Goal: Information Seeking & Learning: Understand process/instructions

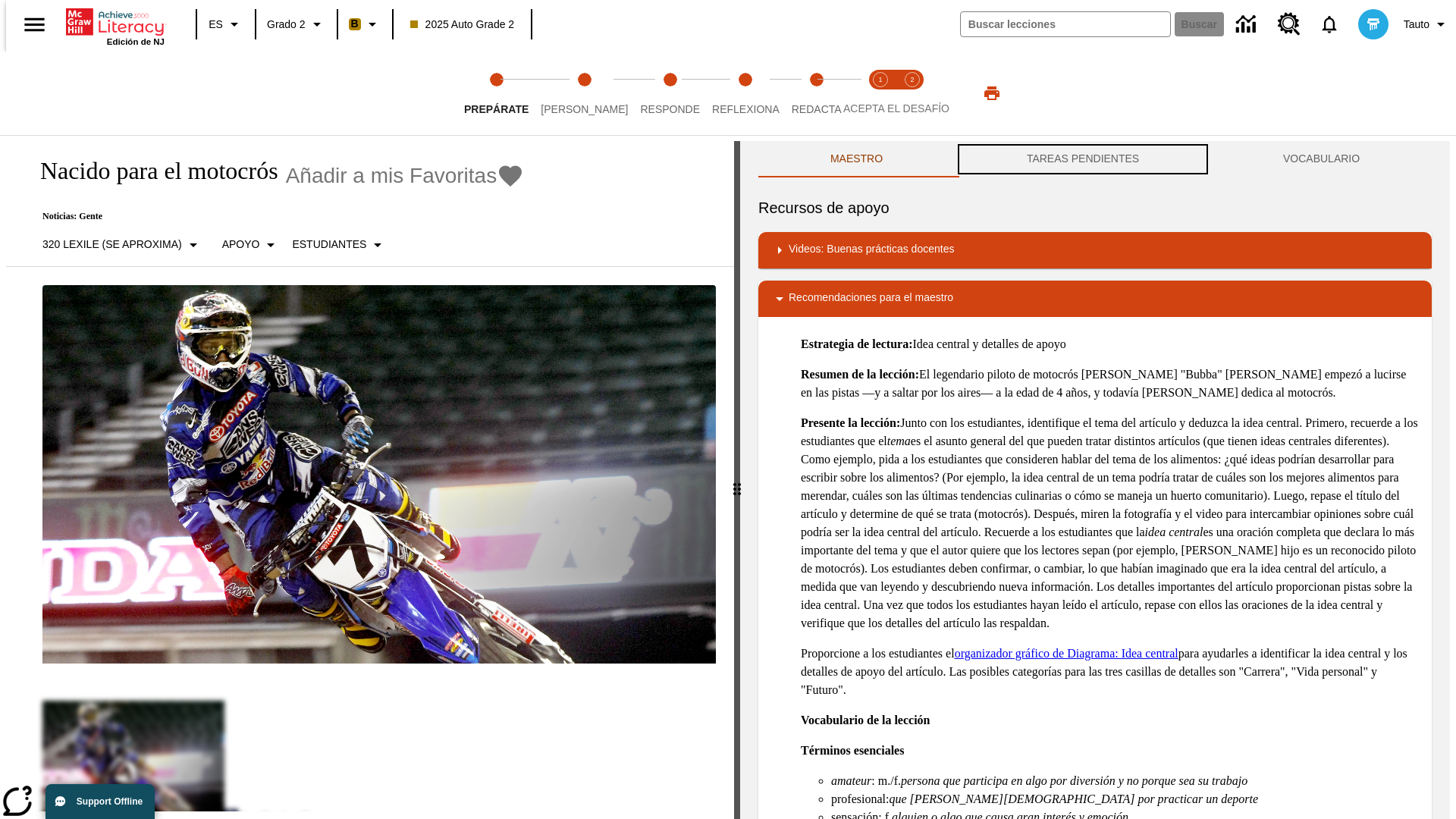
click at [1083, 159] on button "TAREAS PENDIENTES" at bounding box center [1083, 159] width 256 height 36
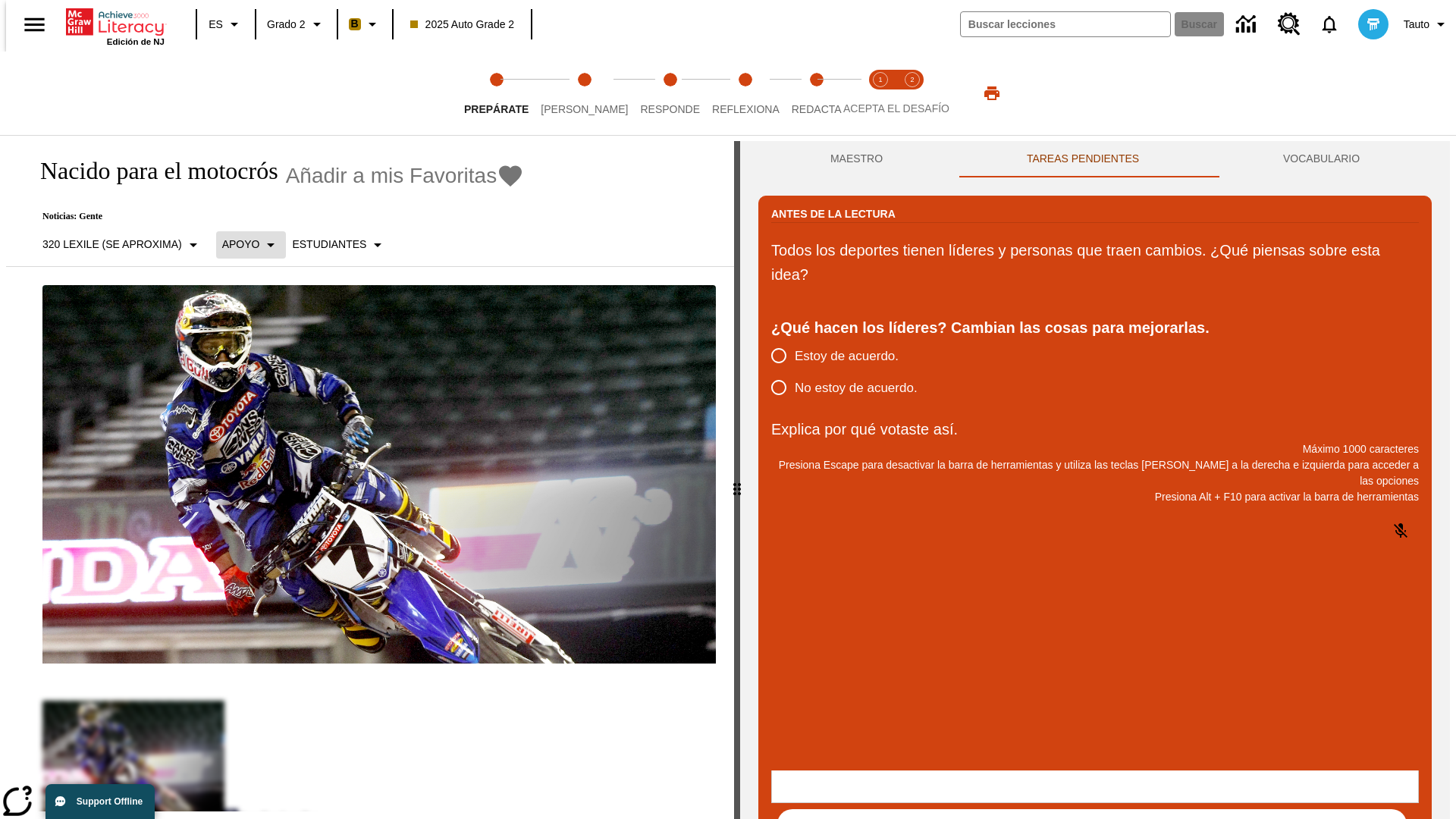
click at [243, 244] on p "Apoyo" at bounding box center [241, 245] width 38 height 16
click at [267, 333] on p "Apoyo" at bounding box center [266, 334] width 89 height 16
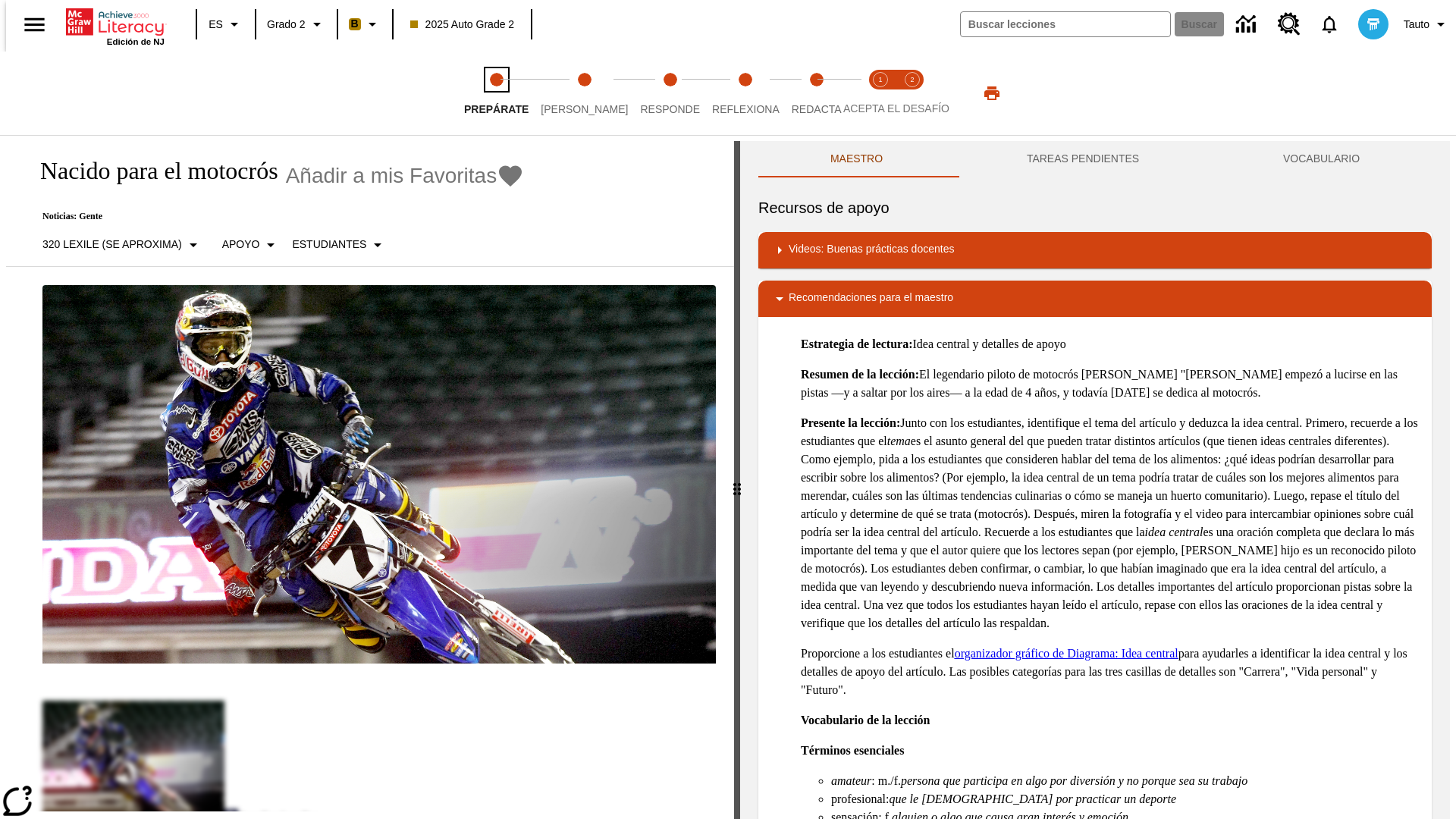
click at [496, 93] on span "Prepárate" at bounding box center [497, 102] width 64 height 27
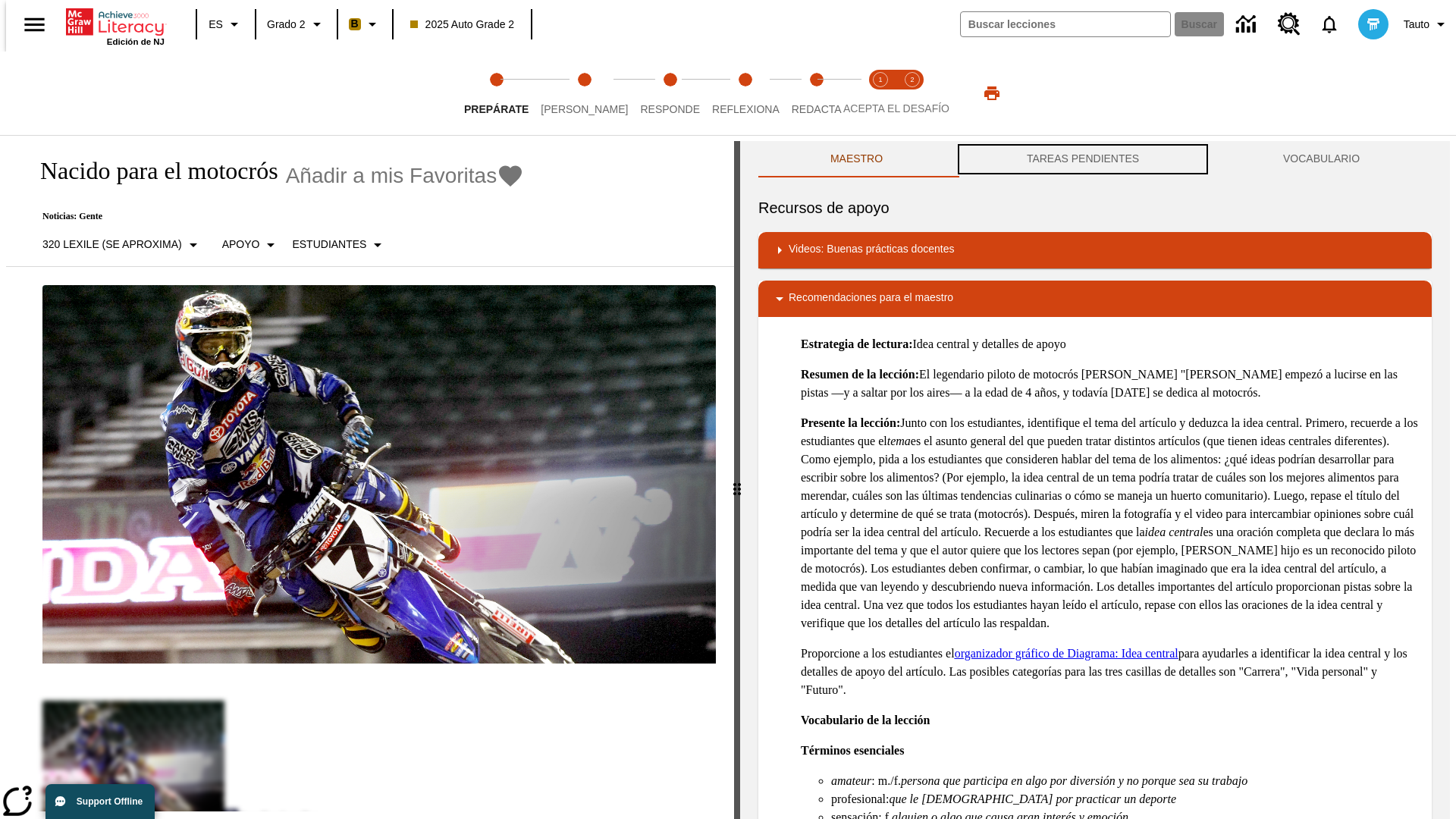
click at [1083, 159] on button "TAREAS PENDIENTES" at bounding box center [1083, 159] width 256 height 36
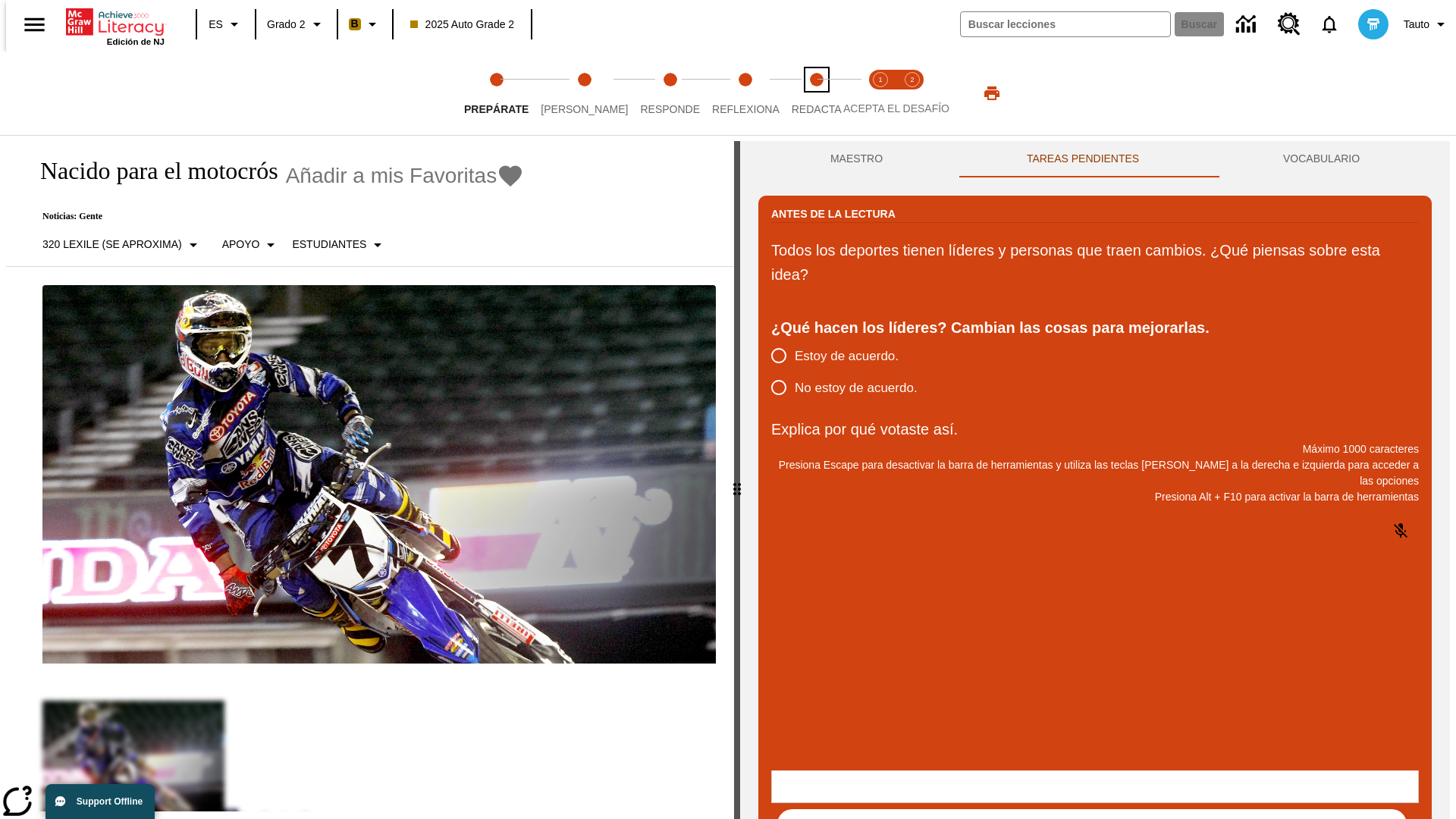
click at [800, 93] on span "Redacta" at bounding box center [817, 102] width 50 height 27
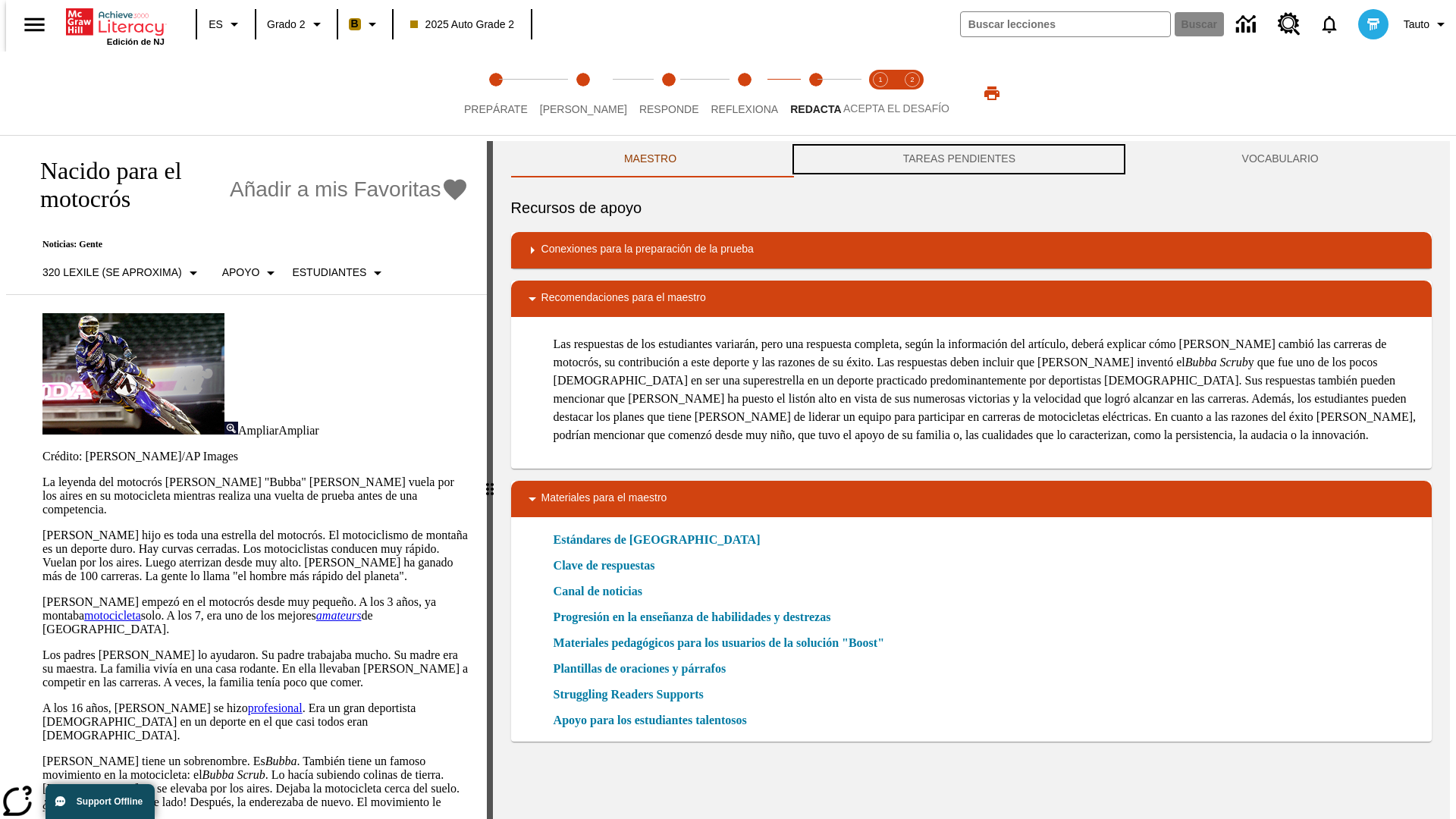
scroll to position [1, 0]
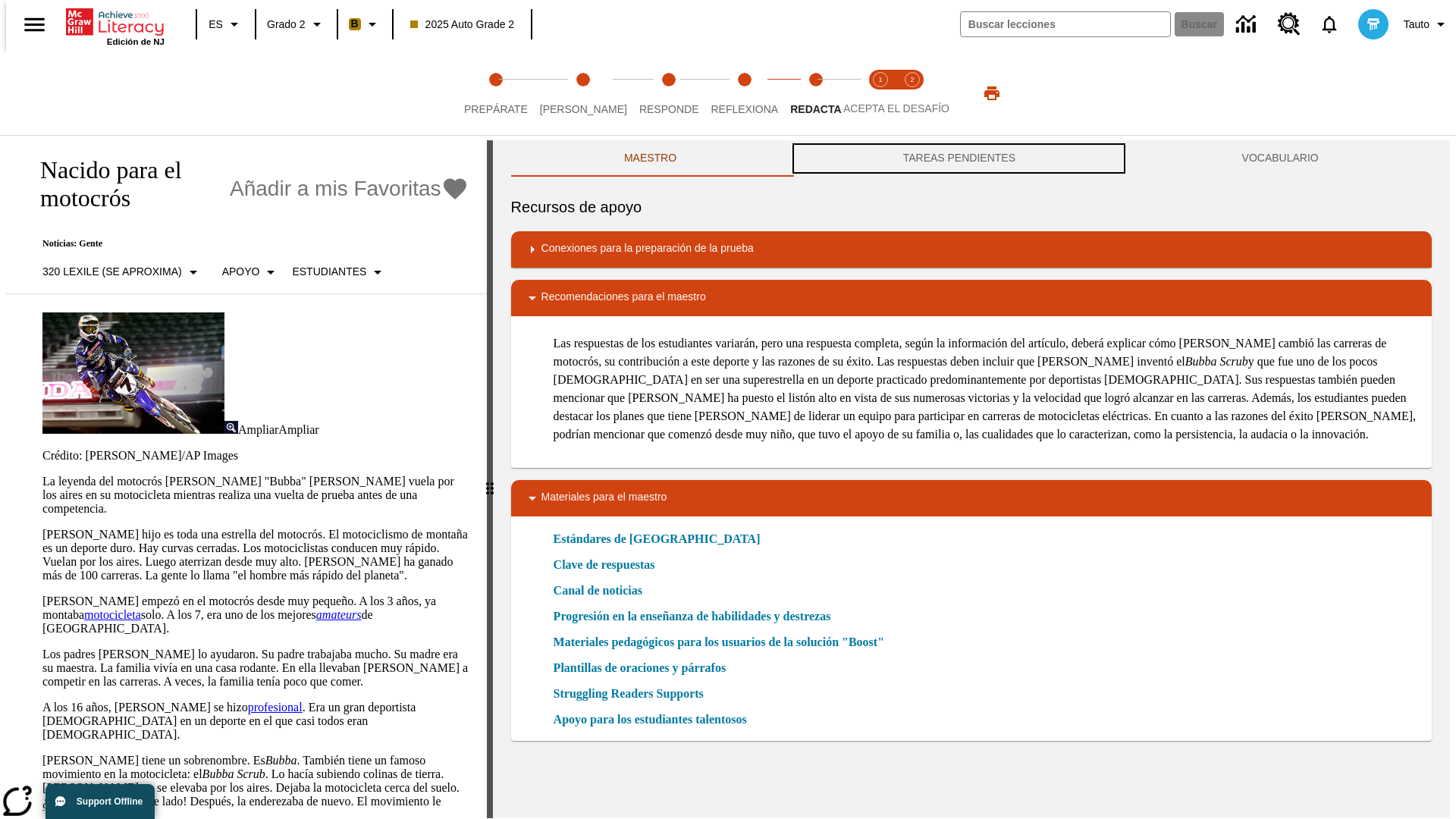
click at [959, 159] on button "TAREAS PENDIENTES" at bounding box center [959, 159] width 339 height 36
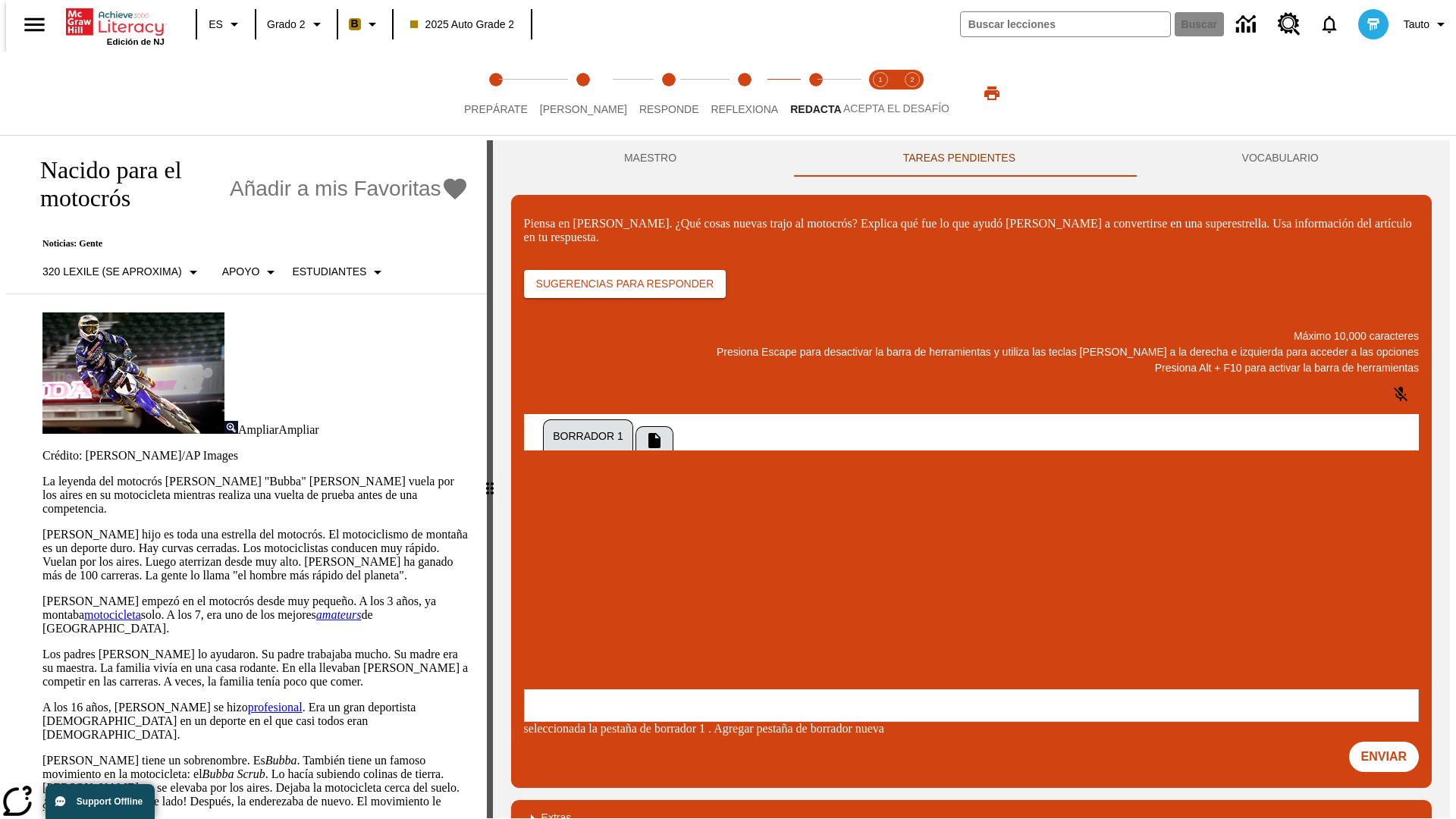
scroll to position [0, 0]
click at [243, 264] on p "Apoyo" at bounding box center [241, 272] width 38 height 16
